Goal: Check status

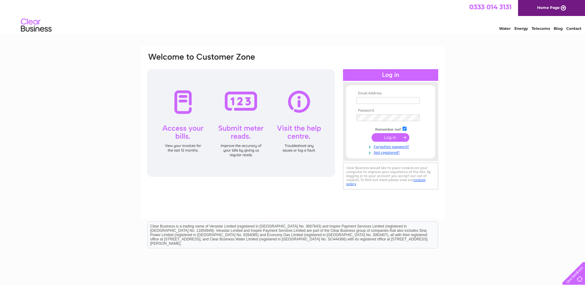
type input "[EMAIL_ADDRESS][DOMAIN_NAME]"
click at [389, 138] on input "submit" at bounding box center [390, 137] width 38 height 9
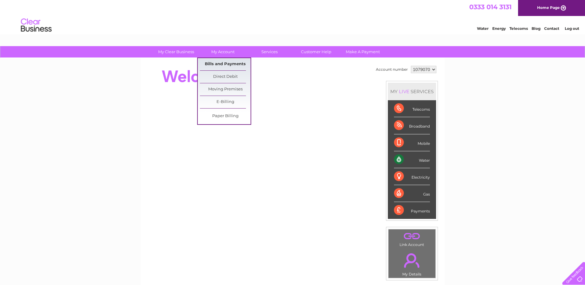
click at [222, 64] on link "Bills and Payments" at bounding box center [225, 64] width 51 height 12
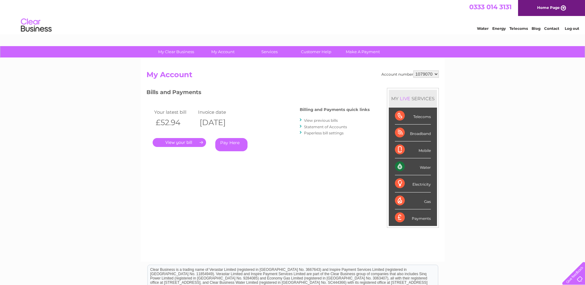
click at [185, 141] on link "." at bounding box center [179, 142] width 53 height 9
